Goal: Task Accomplishment & Management: Complete application form

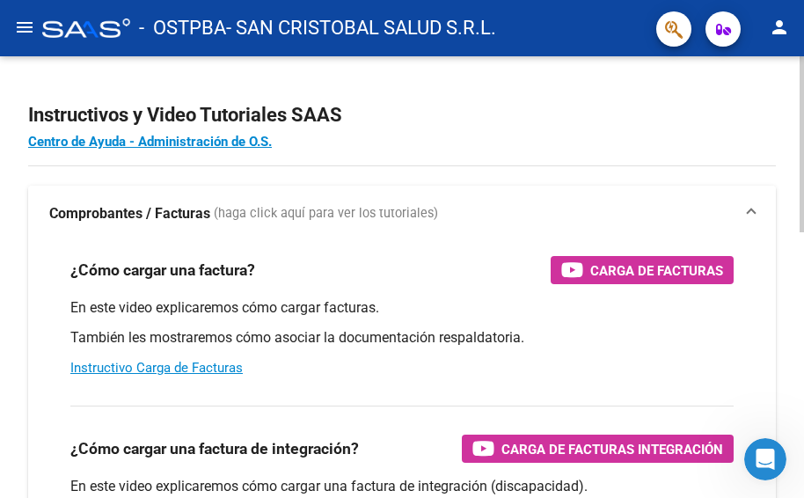
click at [556, 191] on mat-expansion-panel-header "Comprobantes / Facturas (haga click aquí para ver los tutoriales)" at bounding box center [402, 214] width 748 height 56
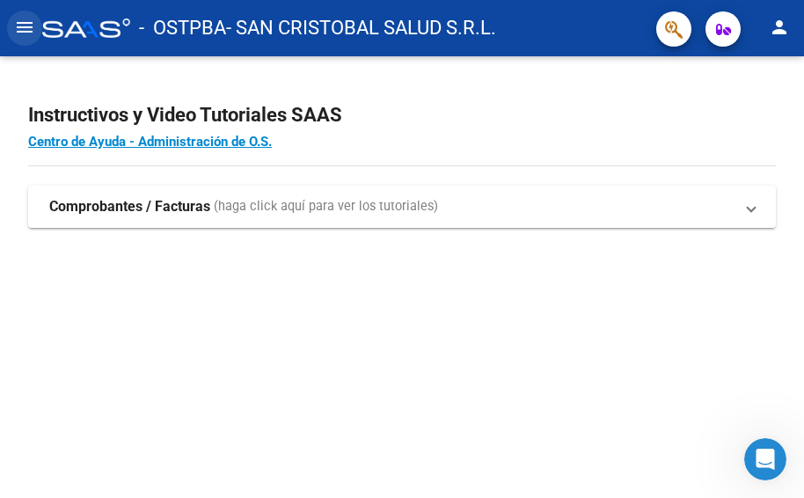
click at [25, 20] on mat-icon "menu" at bounding box center [24, 27] width 21 height 21
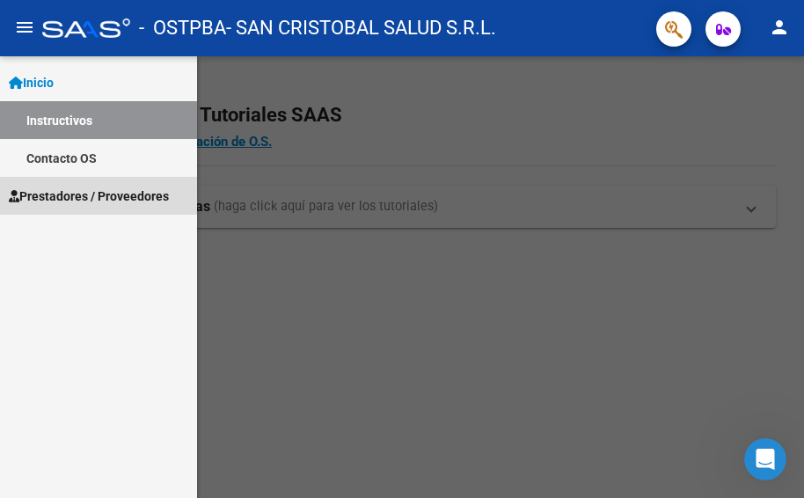
click at [70, 197] on span "Prestadores / Proveedores" at bounding box center [89, 196] width 160 height 19
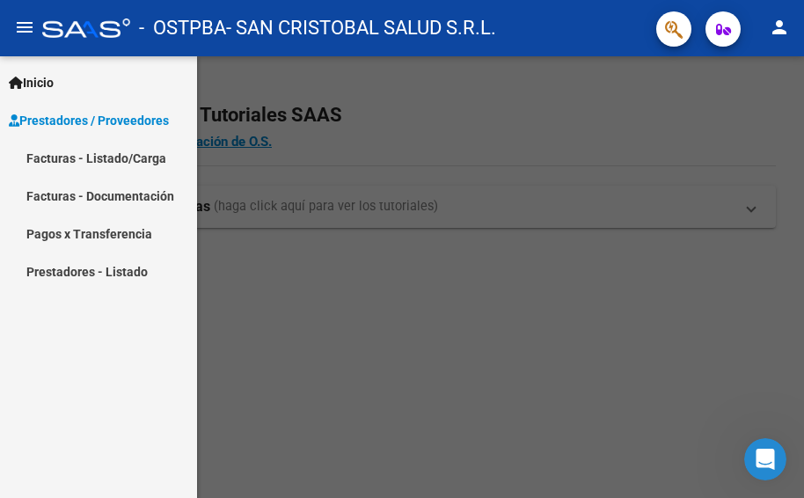
click at [128, 158] on link "Facturas - Listado/Carga" at bounding box center [98, 158] width 197 height 38
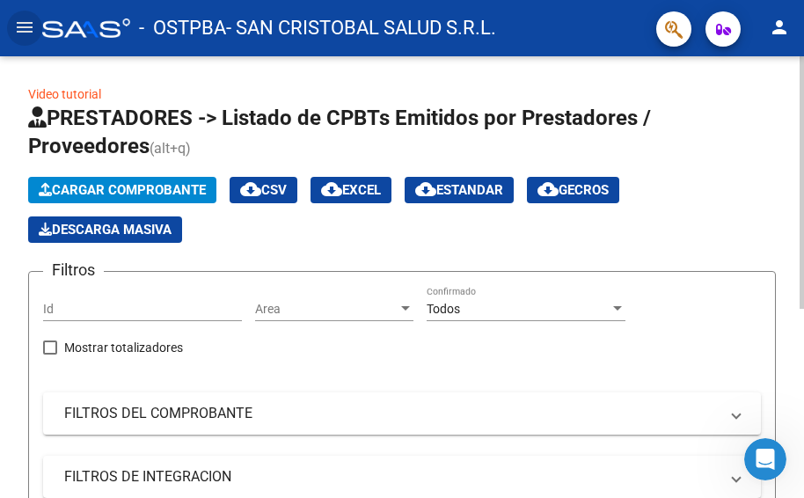
click at [162, 185] on span "Cargar Comprobante" at bounding box center [122, 190] width 167 height 16
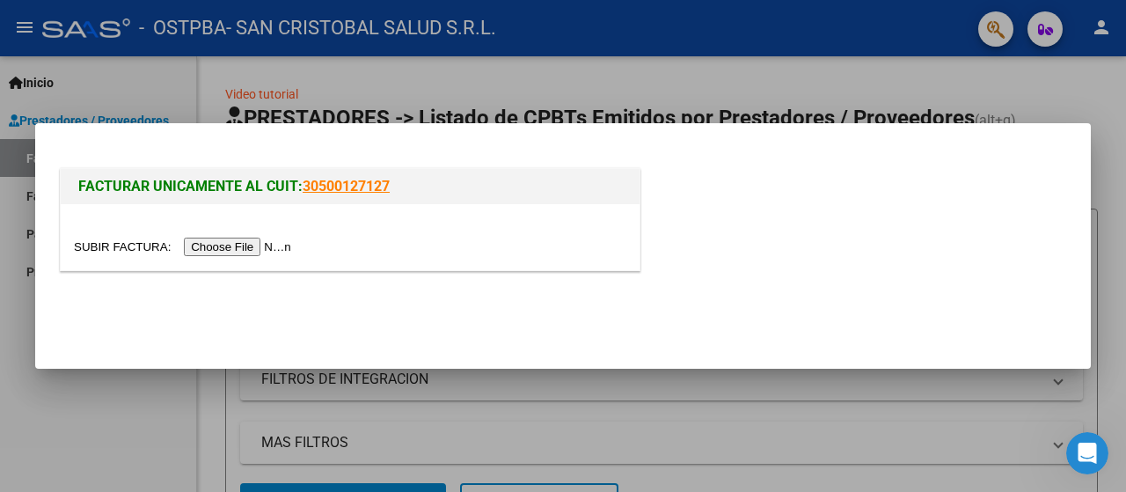
click at [262, 245] on input "file" at bounding box center [185, 247] width 223 height 18
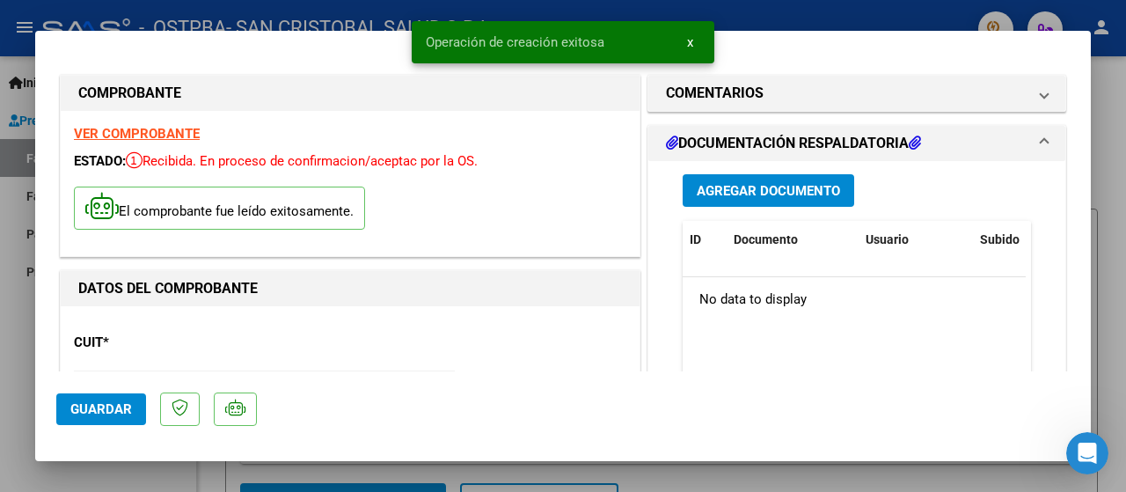
click at [99, 411] on span "Guardar" at bounding box center [101, 409] width 62 height 16
click at [758, 194] on span "Agregar Documento" at bounding box center [768, 191] width 143 height 16
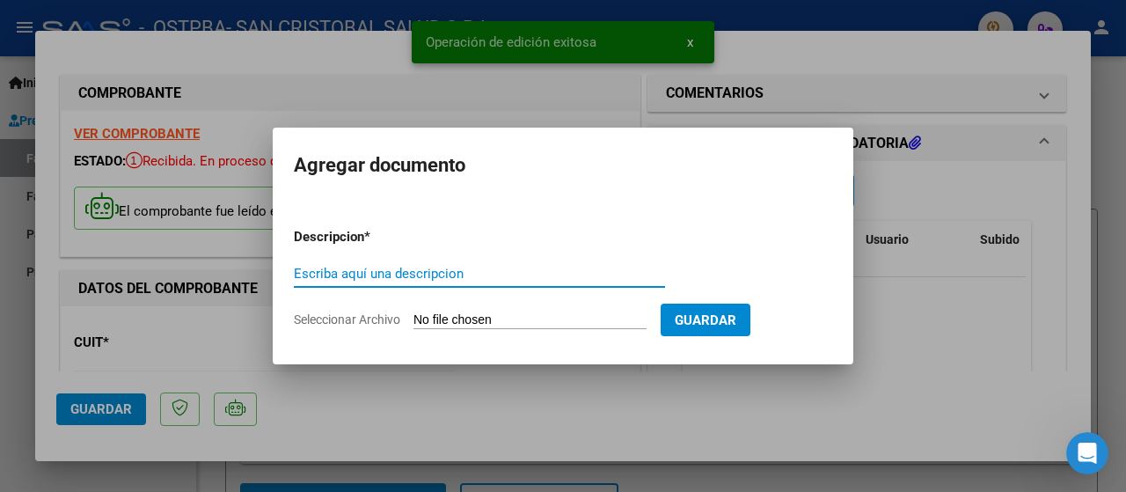
click at [489, 277] on input "Escriba aquí una descripcion" at bounding box center [479, 274] width 371 height 16
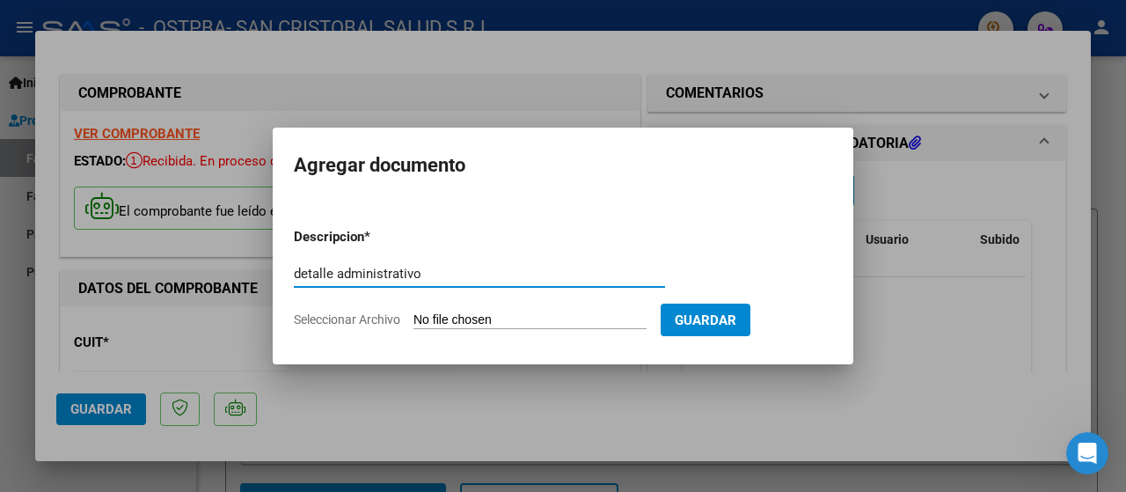
type input "detalle administrativo"
click at [540, 319] on input "Seleccionar Archivo" at bounding box center [530, 320] width 233 height 17
click at [489, 314] on input "Seleccionar Archivo" at bounding box center [530, 320] width 233 height 17
type input "C:\fakepath\LIQ OSTPBA OK.xlsx"
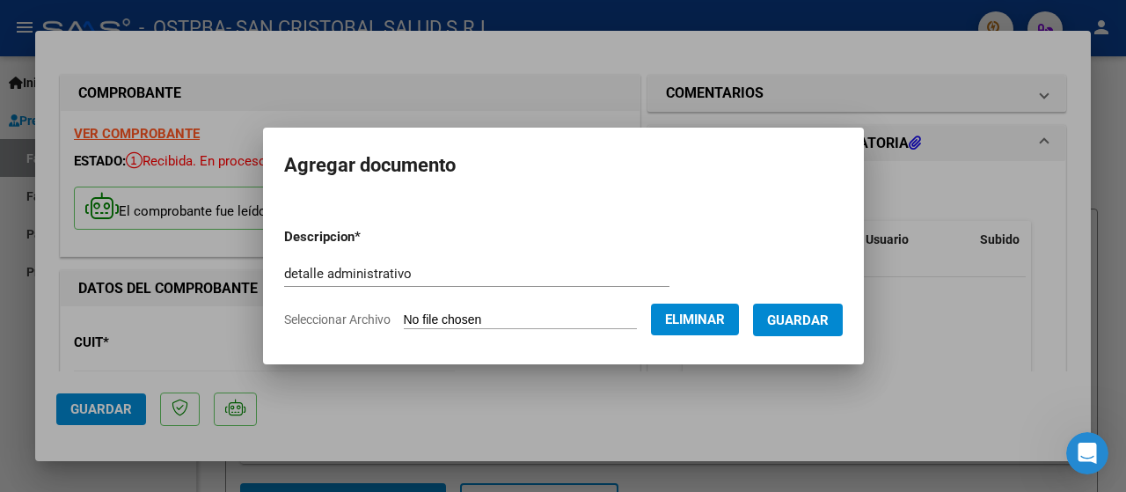
click at [803, 314] on span "Guardar" at bounding box center [798, 320] width 62 height 16
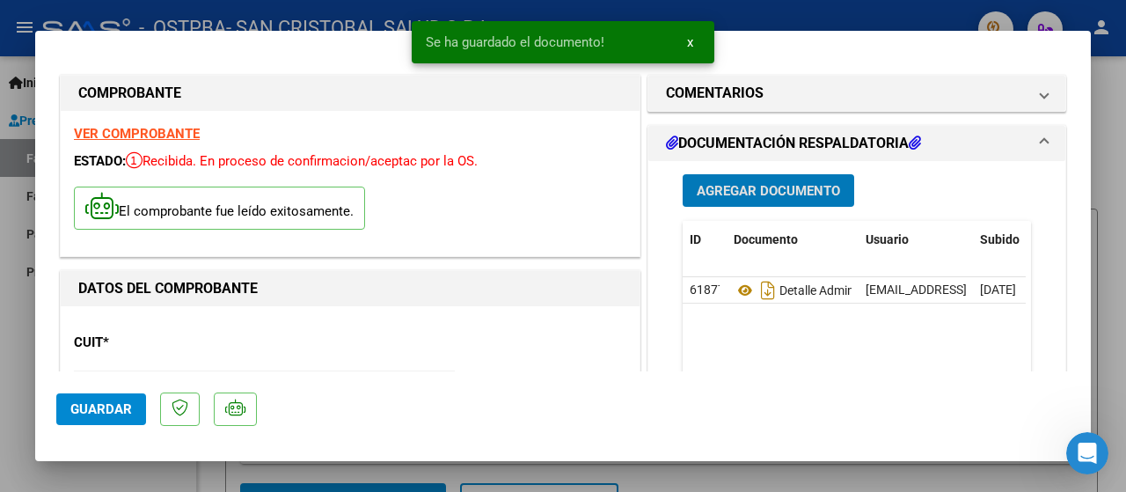
click at [793, 188] on span "Agregar Documento" at bounding box center [768, 191] width 143 height 16
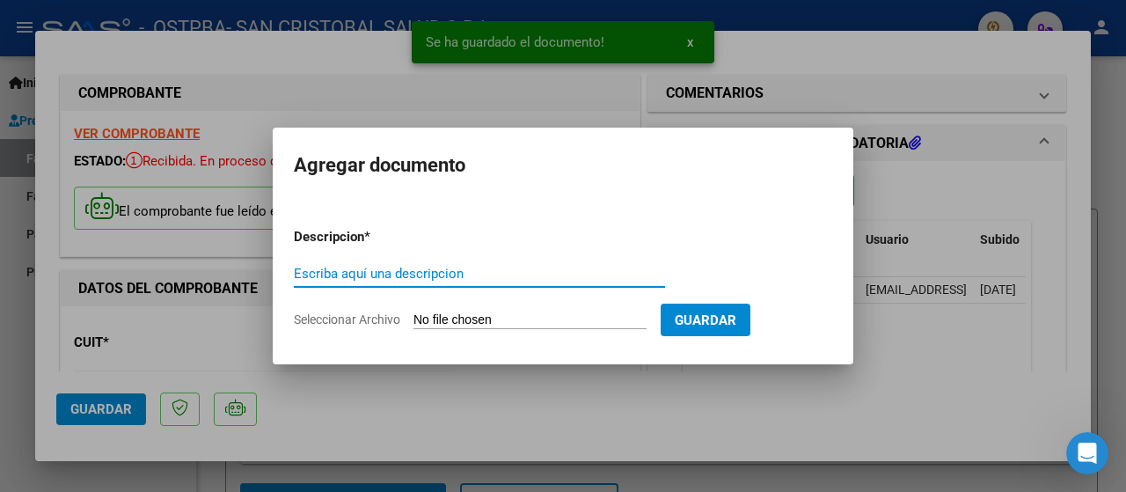
click at [498, 277] on input "Escriba aquí una descripcion" at bounding box center [479, 274] width 371 height 16
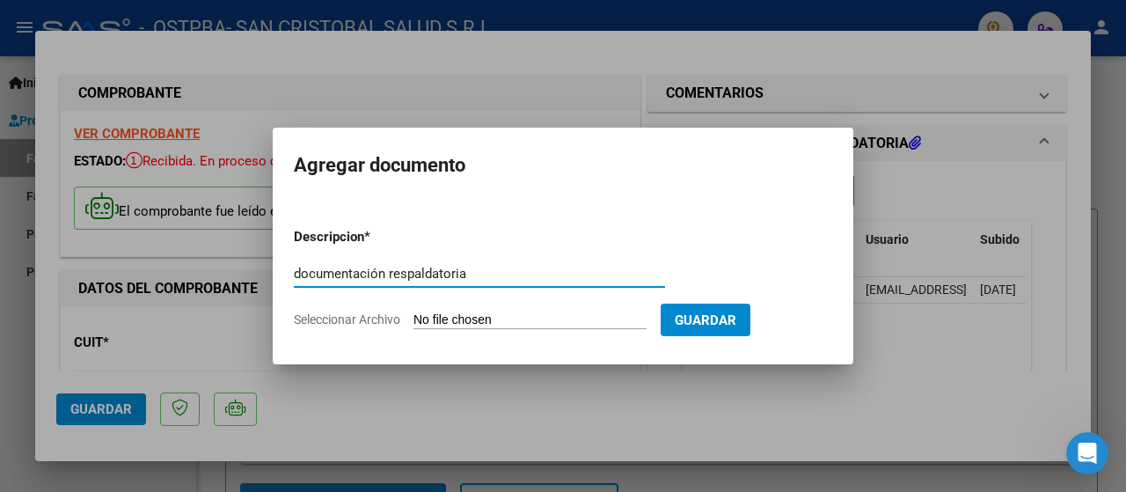
drag, startPoint x: 444, startPoint y: 267, endPoint x: 417, endPoint y: 278, distance: 29.6
click at [417, 278] on input "documentación respaldatoria" at bounding box center [479, 274] width 371 height 16
type input "documentación respaldatoria"
click at [736, 320] on span "Guardar" at bounding box center [706, 320] width 62 height 16
click at [533, 312] on input "Seleccionar Archivo" at bounding box center [530, 320] width 233 height 17
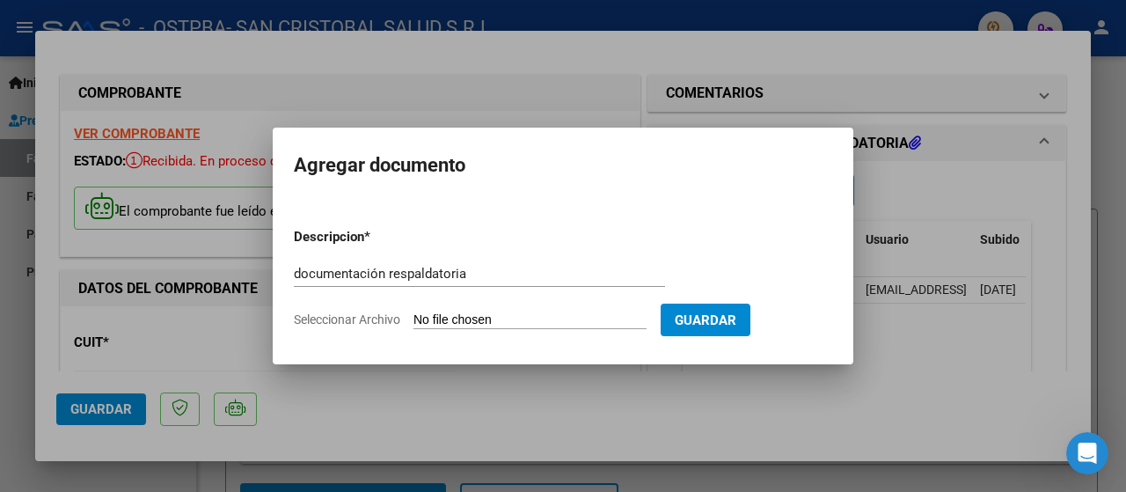
type input "C:\fakepath\OSTPBA DOC AGO.pdf"
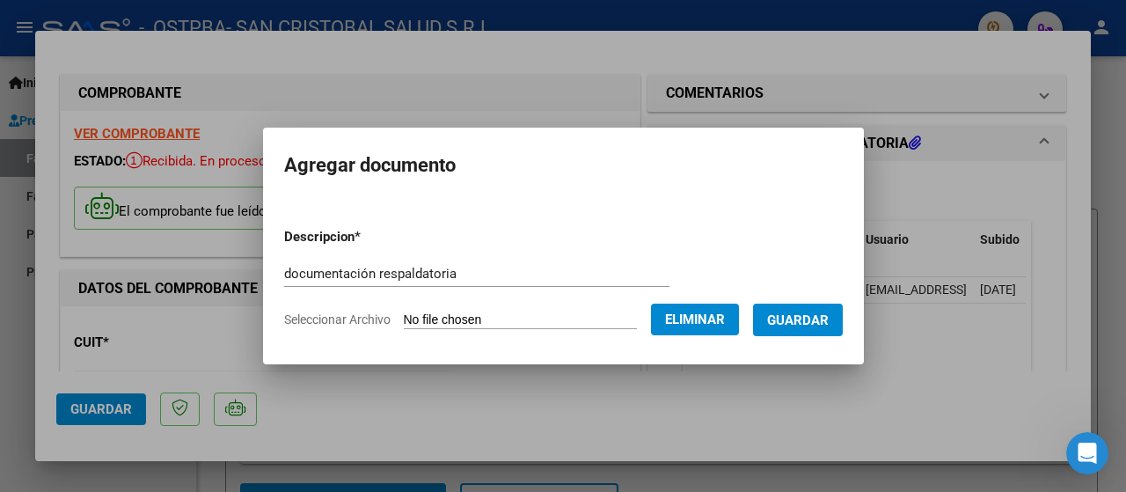
click at [803, 326] on span "Guardar" at bounding box center [798, 320] width 62 height 16
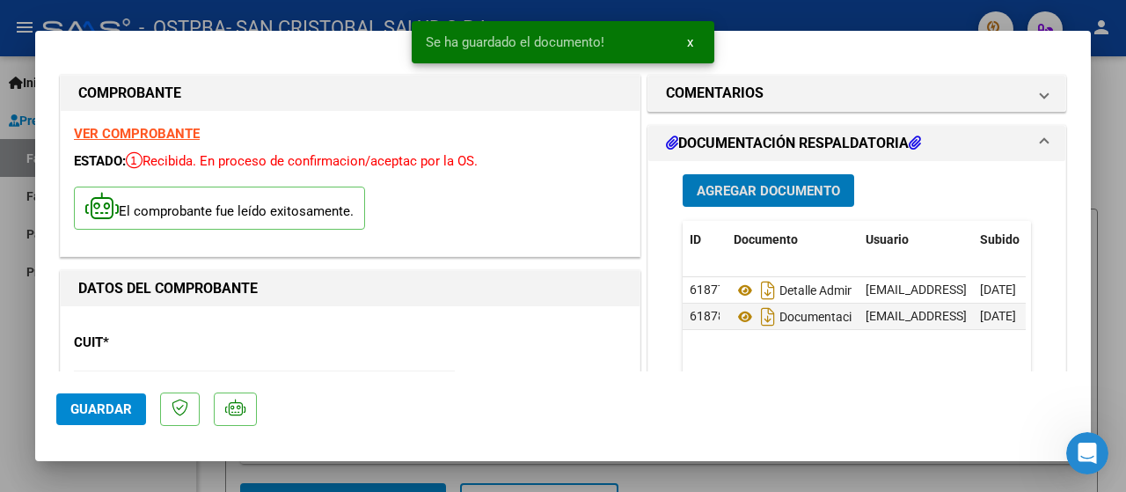
click at [111, 406] on span "Guardar" at bounding box center [101, 409] width 62 height 16
click at [100, 404] on span "Guardar" at bounding box center [101, 409] width 62 height 16
click at [803, 247] on div at bounding box center [563, 246] width 1126 height 492
